Goal: Information Seeking & Learning: Find contact information

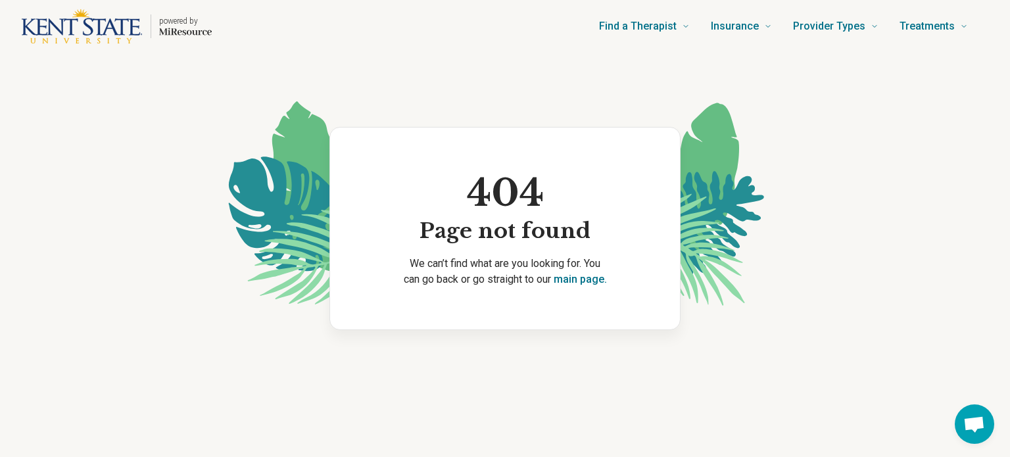
click at [143, 128] on div "404 Page not found We can’t find what are you looking for. You can go back or g…" at bounding box center [505, 229] width 1010 height 352
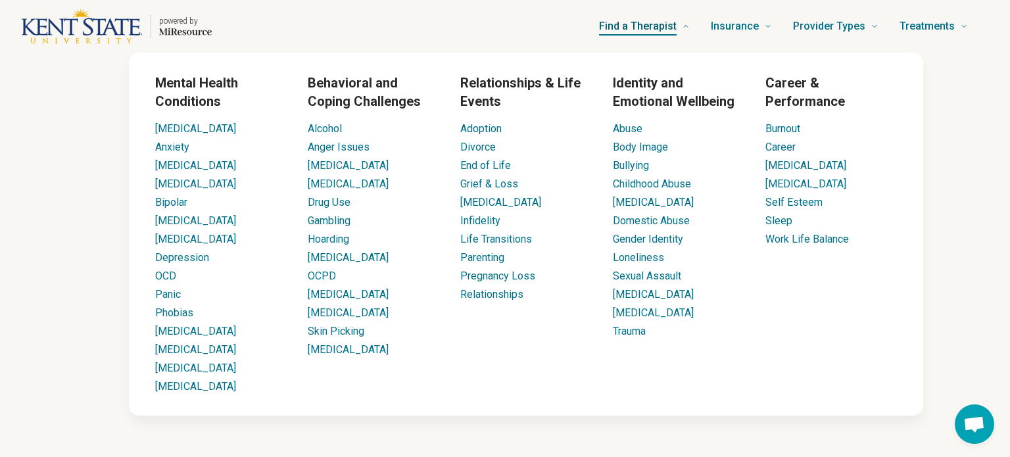
click at [639, 21] on span "Find a Therapist" at bounding box center [638, 26] width 78 height 18
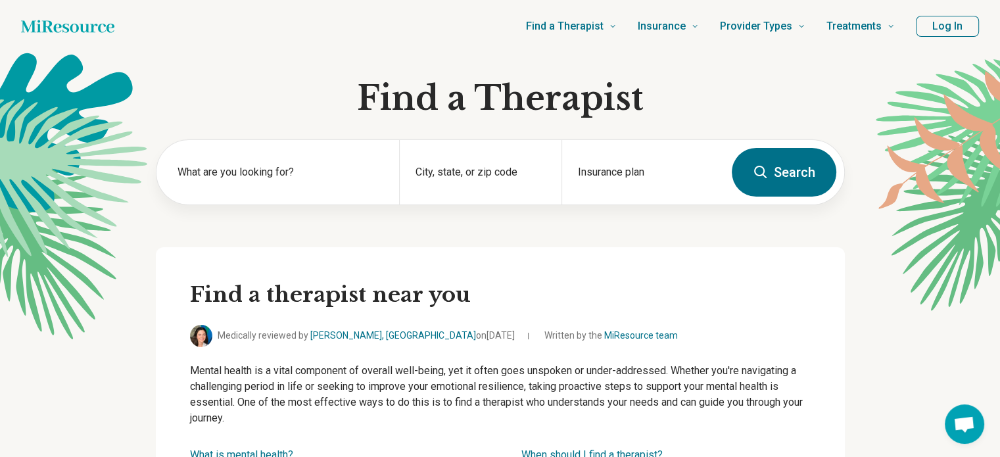
click at [938, 28] on button "Log In" at bounding box center [947, 26] width 63 height 21
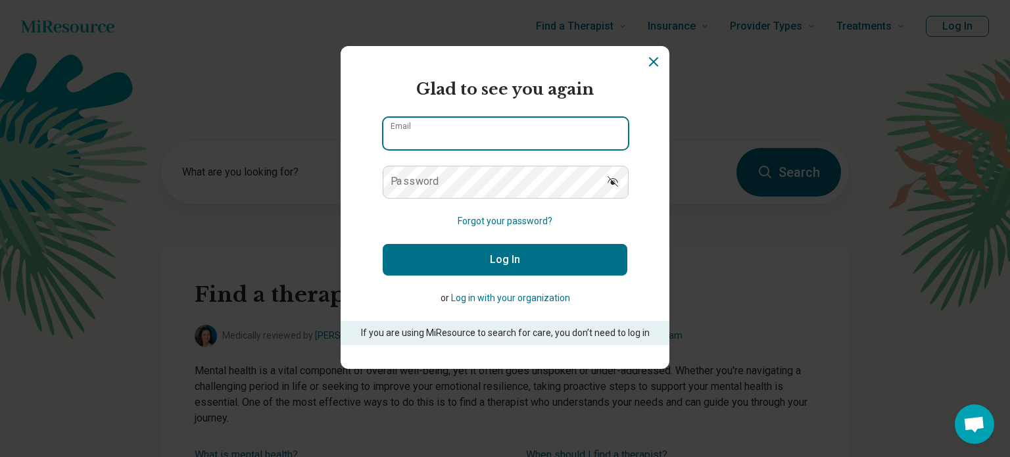
type input "**********"
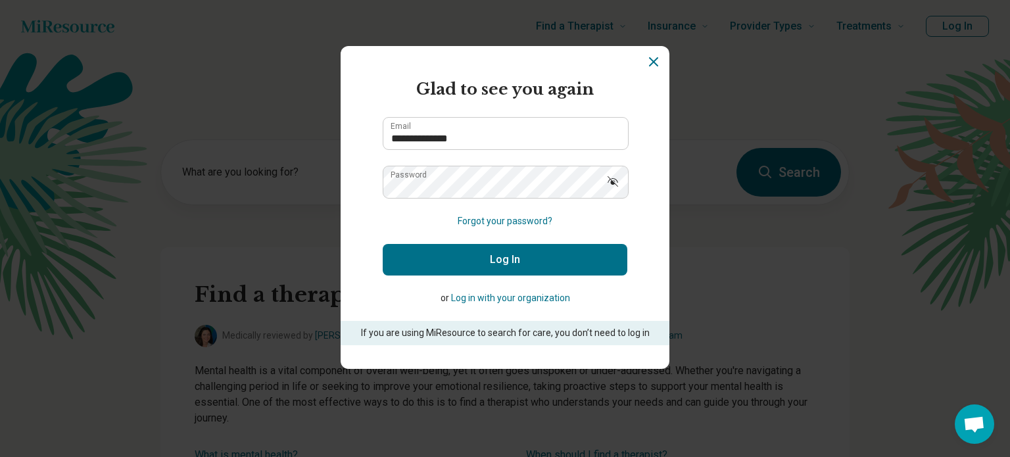
click at [560, 257] on button "Log In" at bounding box center [505, 260] width 245 height 32
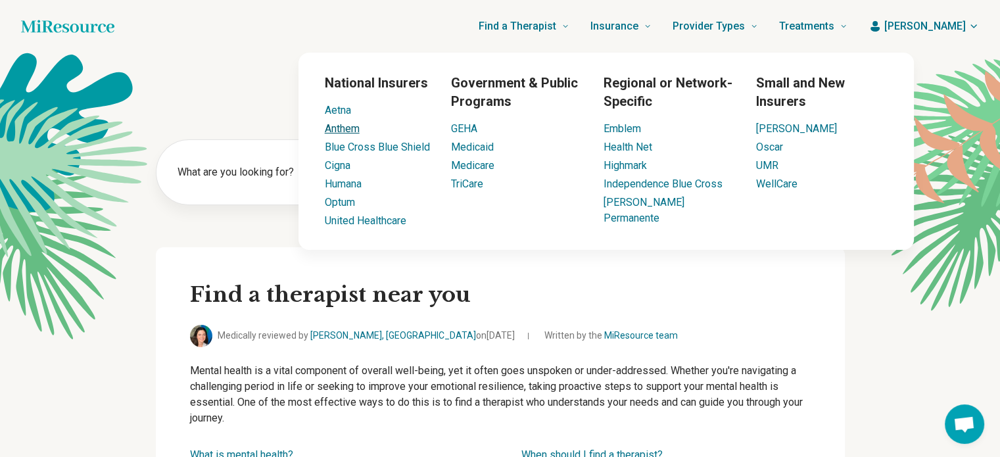
click at [358, 126] on link "Anthem" at bounding box center [342, 128] width 35 height 12
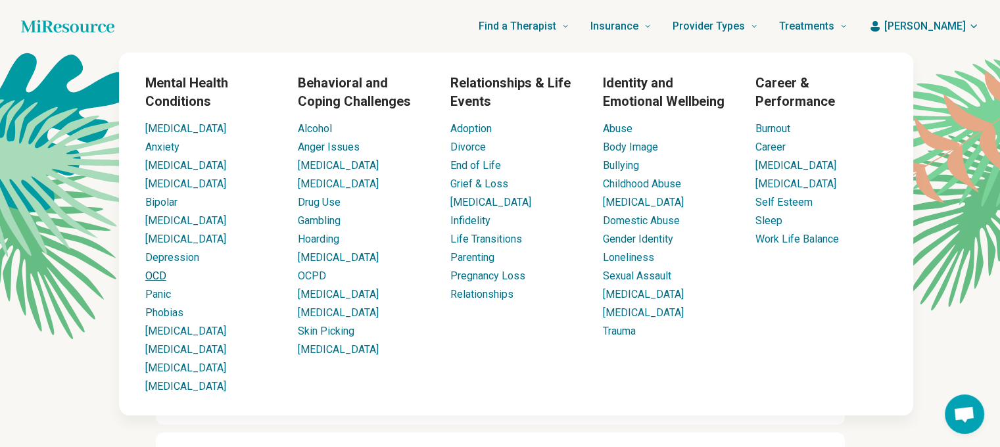
click at [161, 276] on link "OCD" at bounding box center [155, 276] width 21 height 12
click at [156, 276] on link "OCD" at bounding box center [155, 276] width 21 height 12
